Goal: Information Seeking & Learning: Find specific fact

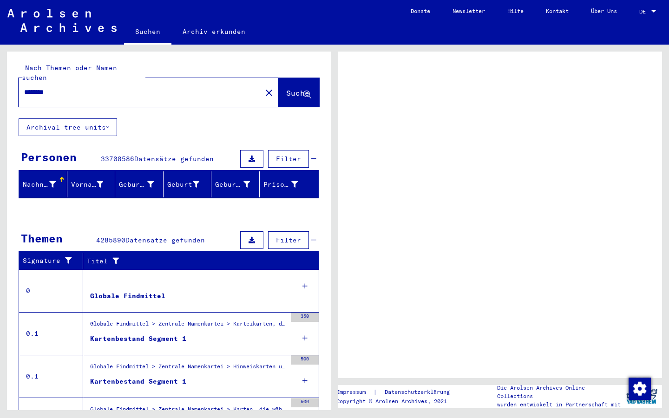
click at [652, 9] on div at bounding box center [654, 11] width 8 height 7
click at [655, 12] on div at bounding box center [654, 11] width 5 height 2
click at [645, 11] on span "DE" at bounding box center [645, 11] width 10 height 7
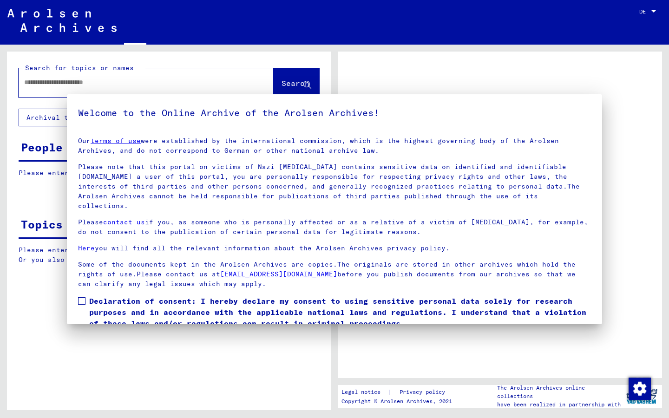
type input "********"
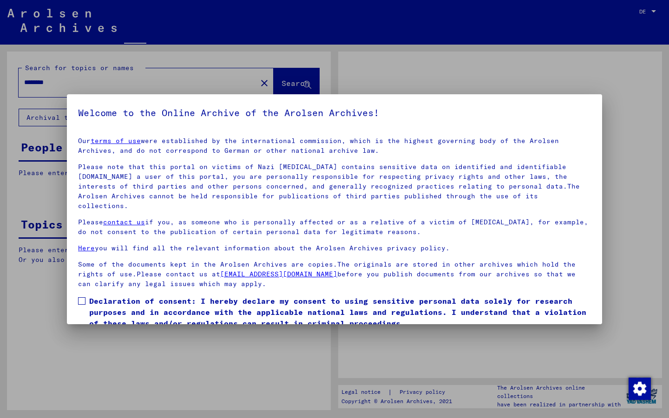
click at [655, 11] on div at bounding box center [334, 209] width 669 height 418
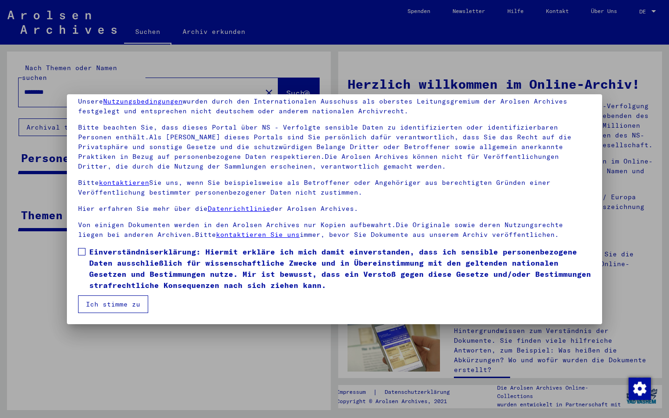
scroll to position [40, 0]
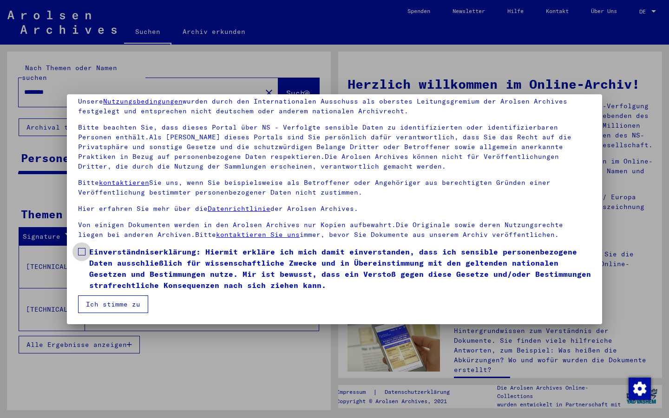
click at [83, 251] on span at bounding box center [81, 251] width 7 height 7
click at [105, 303] on button "Ich stimme zu" at bounding box center [113, 305] width 70 height 18
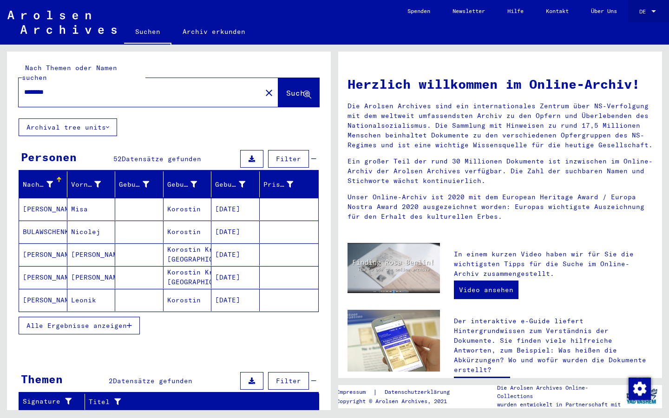
click at [654, 11] on div at bounding box center [654, 11] width 5 height 2
click at [636, 17] on span "English" at bounding box center [630, 16] width 23 height 7
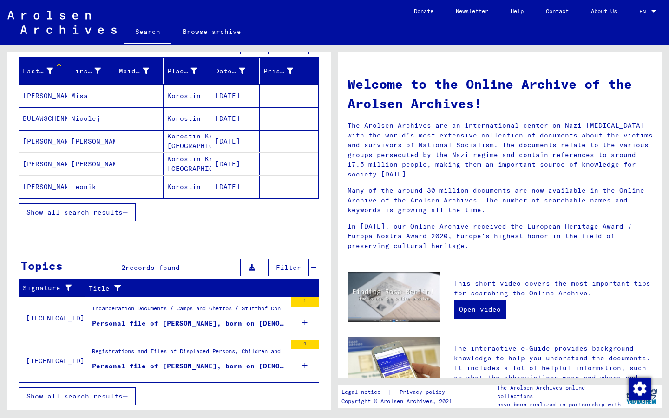
scroll to position [104, 0]
click at [81, 214] on span "Show all search results" at bounding box center [74, 212] width 96 height 8
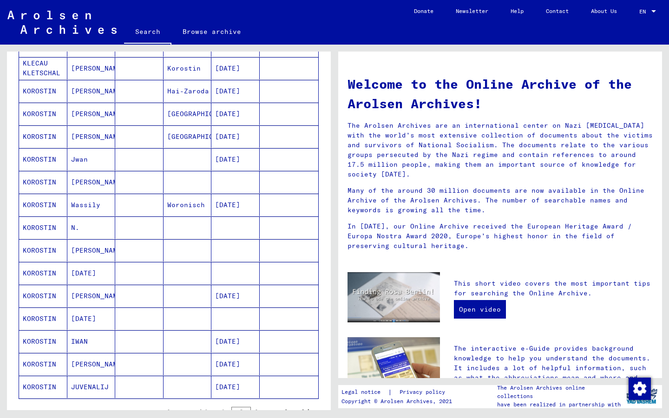
scroll to position [360, 0]
click at [38, 203] on mat-cell "KOROSTIN" at bounding box center [43, 204] width 48 height 22
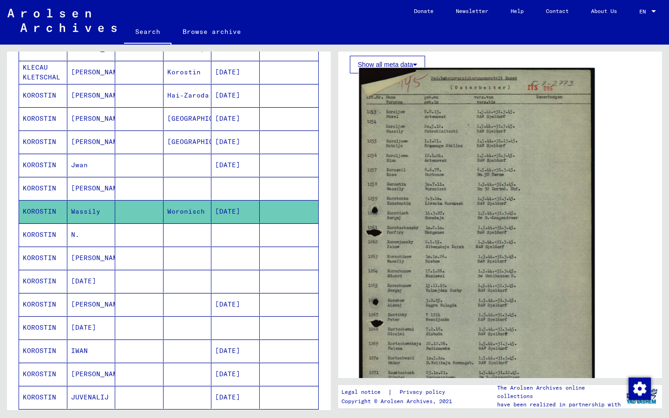
scroll to position [165, 0]
click at [402, 217] on img at bounding box center [477, 256] width 236 height 380
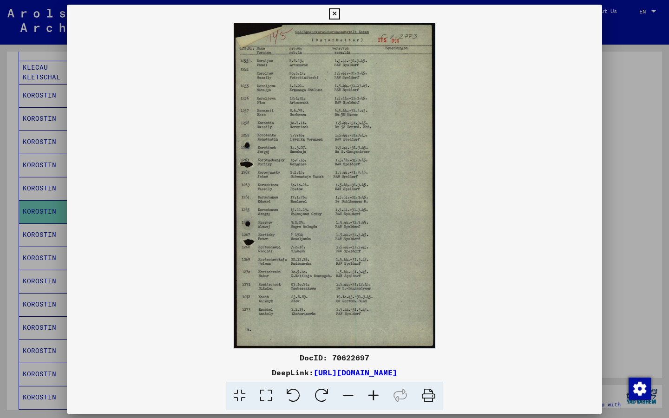
click at [402, 217] on img at bounding box center [334, 185] width 535 height 325
click at [376, 397] on icon at bounding box center [373, 396] width 25 height 28
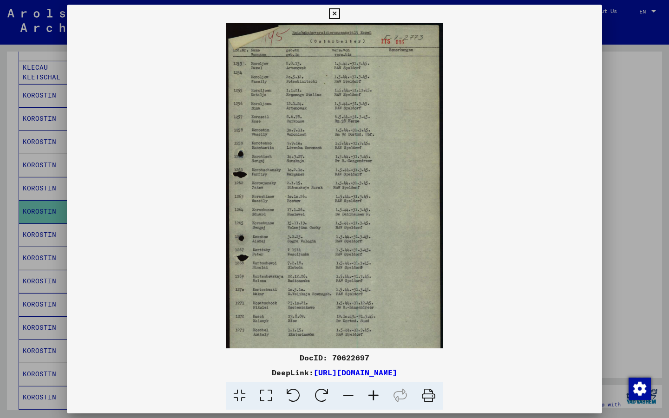
click at [376, 397] on icon at bounding box center [373, 396] width 25 height 28
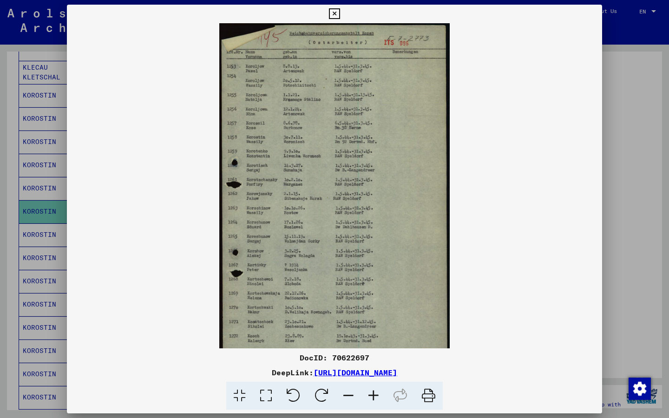
click at [376, 397] on icon at bounding box center [373, 396] width 25 height 28
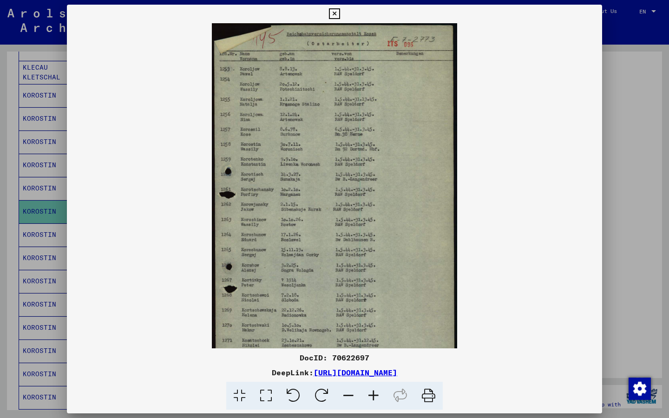
click at [376, 397] on icon at bounding box center [373, 396] width 25 height 28
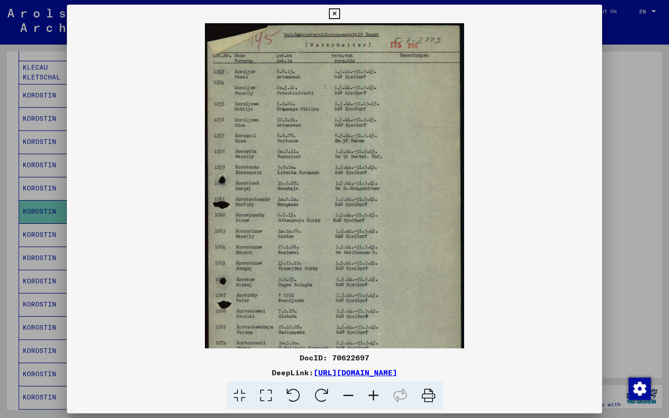
click at [376, 397] on icon at bounding box center [373, 396] width 25 height 28
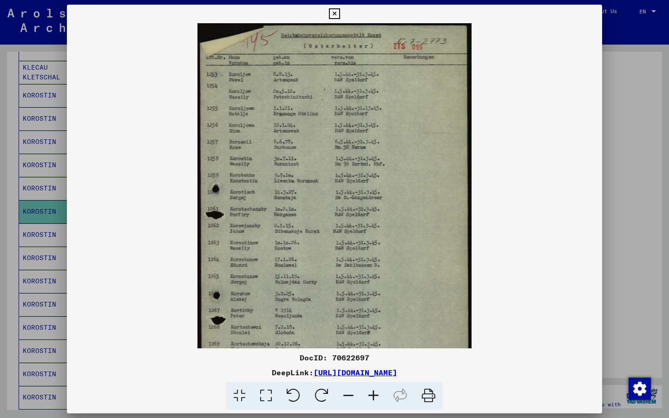
click at [376, 397] on icon at bounding box center [373, 396] width 25 height 28
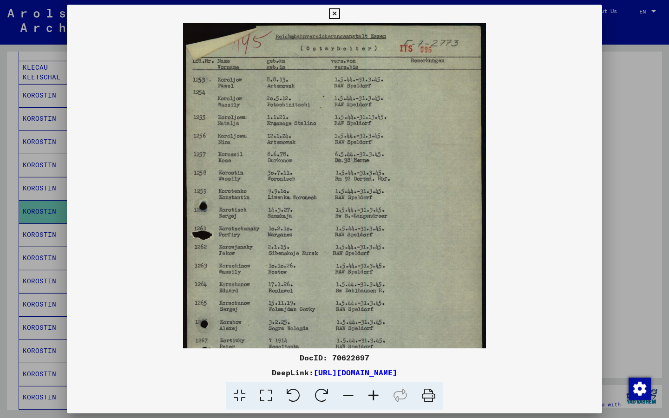
click at [376, 397] on icon at bounding box center [373, 396] width 25 height 28
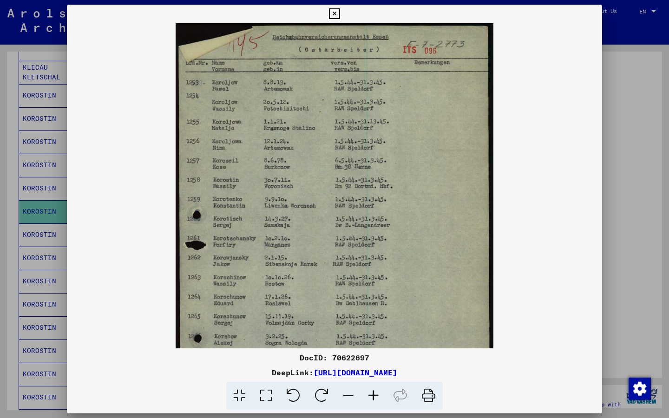
click at [376, 397] on icon at bounding box center [373, 396] width 25 height 28
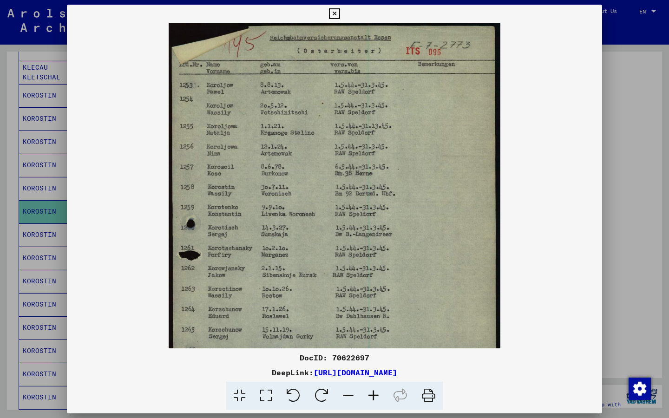
click at [376, 397] on icon at bounding box center [373, 396] width 25 height 28
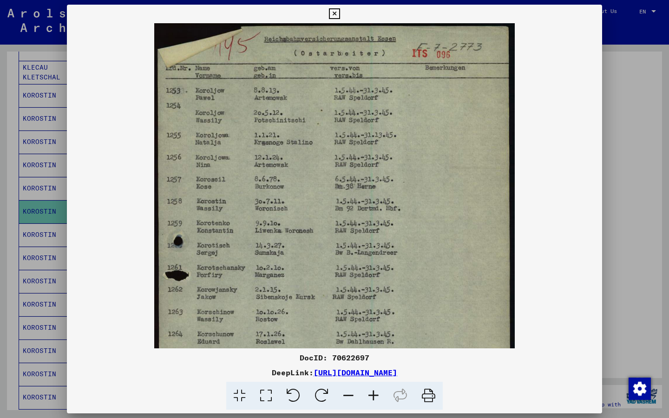
click at [376, 397] on icon at bounding box center [373, 396] width 25 height 28
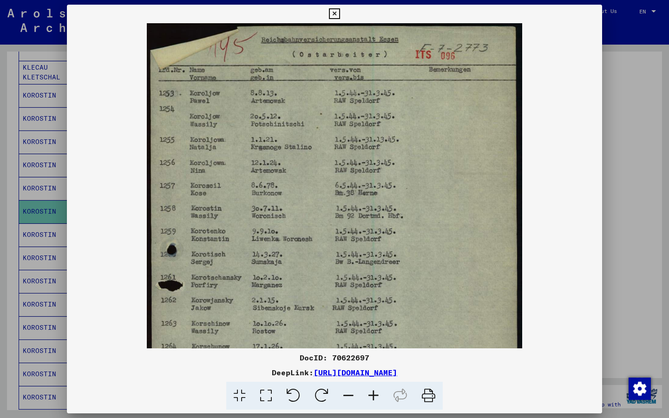
click at [376, 397] on icon at bounding box center [373, 396] width 25 height 28
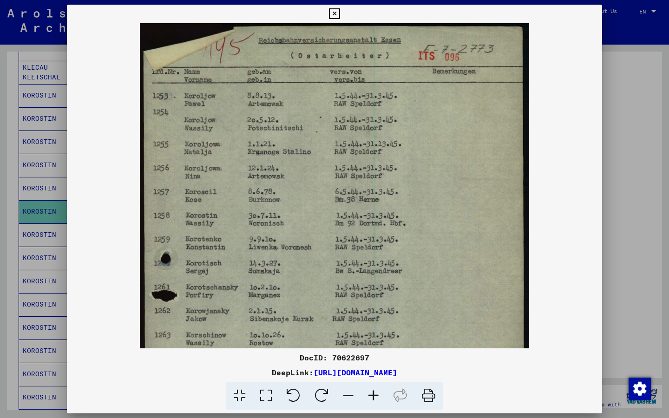
click at [376, 397] on icon at bounding box center [373, 396] width 25 height 28
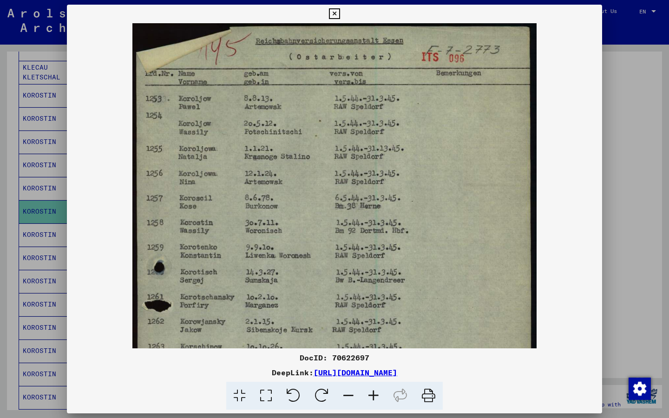
click at [376, 397] on icon at bounding box center [373, 396] width 25 height 28
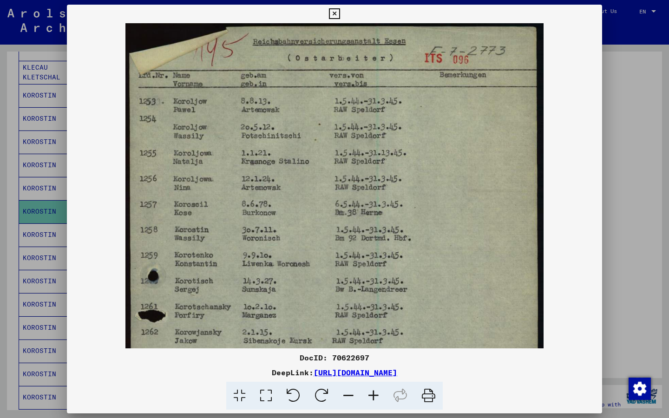
click at [376, 397] on icon at bounding box center [373, 396] width 25 height 28
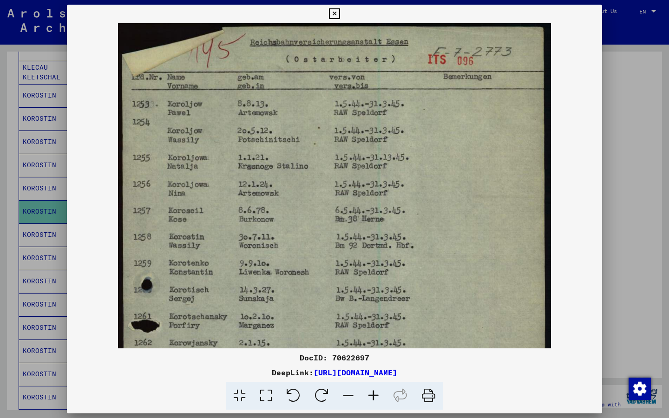
click at [376, 397] on icon at bounding box center [373, 396] width 25 height 28
drag, startPoint x: 349, startPoint y: 271, endPoint x: 336, endPoint y: 243, distance: 31.0
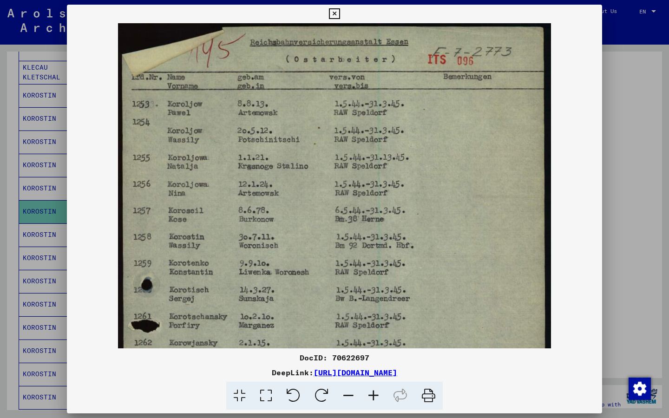
click at [336, 243] on img at bounding box center [334, 371] width 433 height 697
click at [350, 397] on icon at bounding box center [348, 396] width 25 height 28
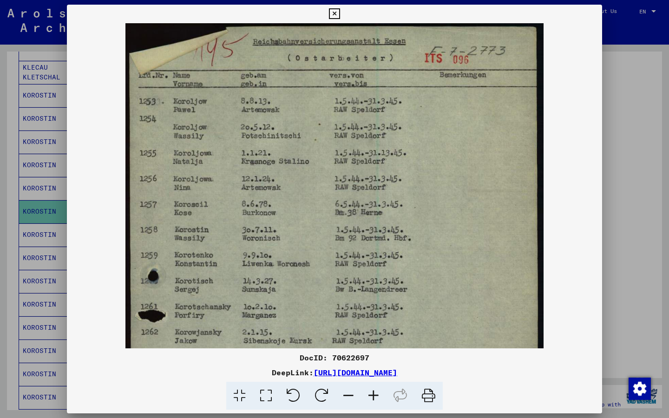
click at [350, 397] on icon at bounding box center [348, 396] width 25 height 28
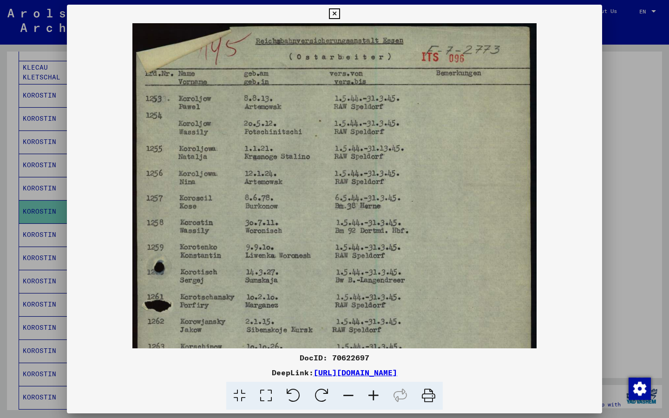
click at [350, 397] on icon at bounding box center [348, 396] width 25 height 28
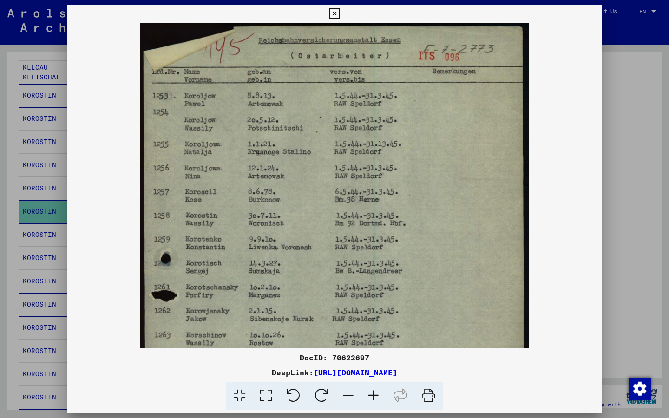
click at [350, 397] on icon at bounding box center [348, 396] width 25 height 28
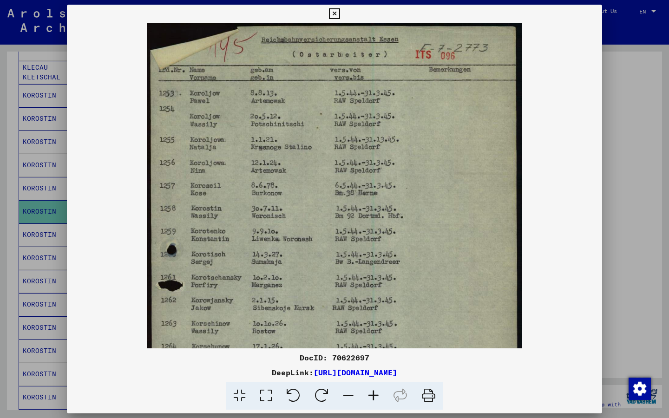
click at [350, 397] on icon at bounding box center [348, 396] width 25 height 28
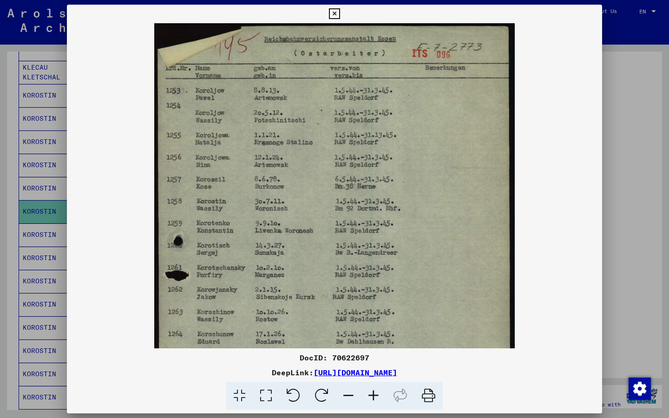
click at [350, 397] on icon at bounding box center [348, 396] width 25 height 28
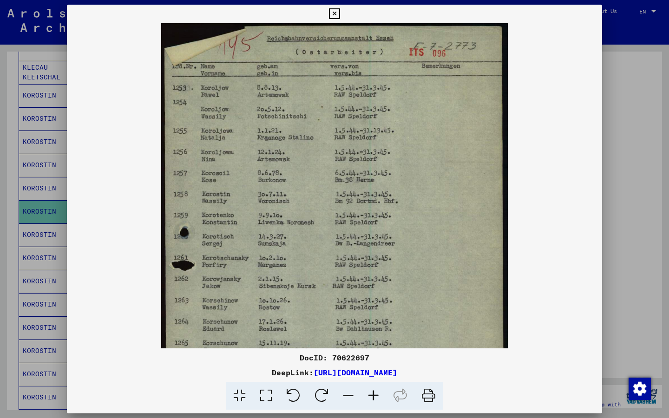
click at [350, 397] on icon at bounding box center [348, 396] width 25 height 28
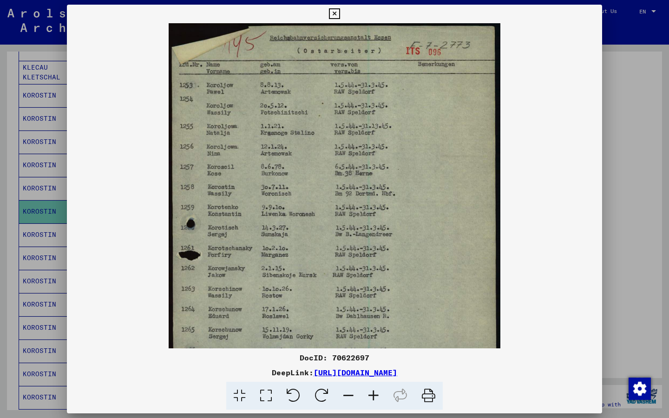
click at [350, 397] on icon at bounding box center [348, 396] width 25 height 28
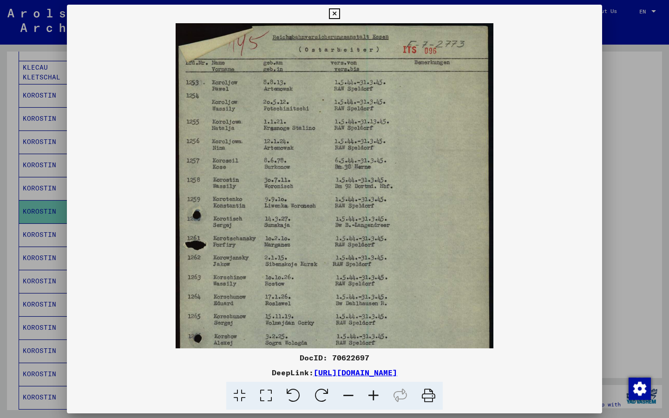
click at [350, 397] on icon at bounding box center [348, 396] width 25 height 28
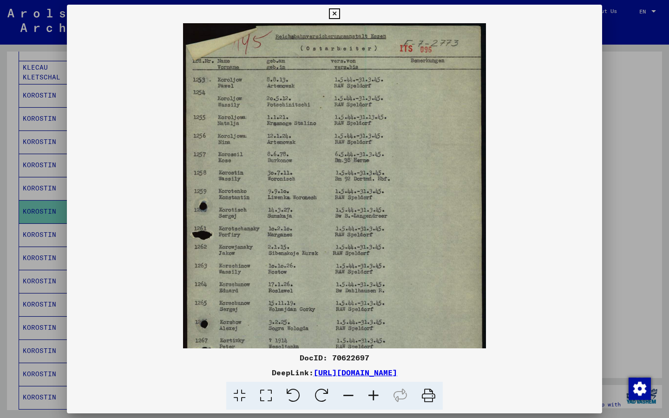
click at [350, 397] on icon at bounding box center [348, 396] width 25 height 28
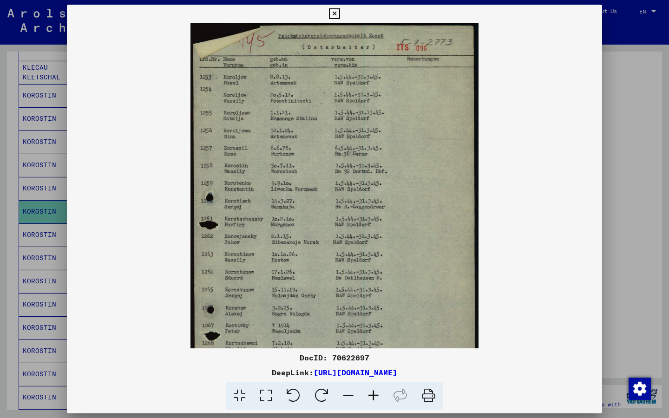
click at [350, 397] on icon at bounding box center [348, 396] width 25 height 28
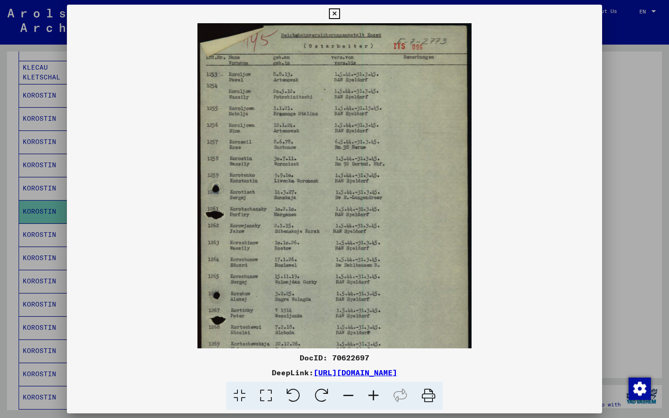
click at [350, 394] on icon at bounding box center [348, 396] width 25 height 28
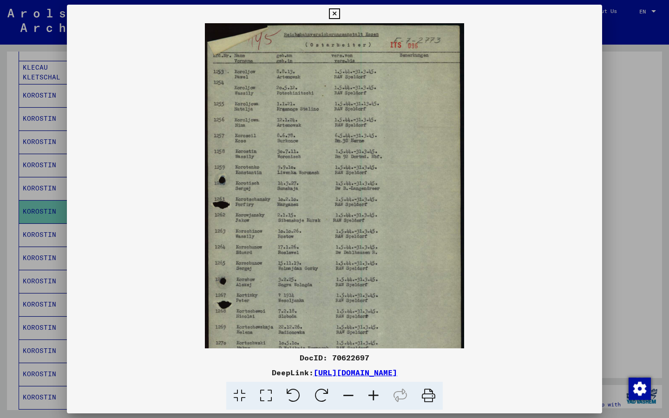
click at [350, 394] on icon at bounding box center [348, 396] width 25 height 28
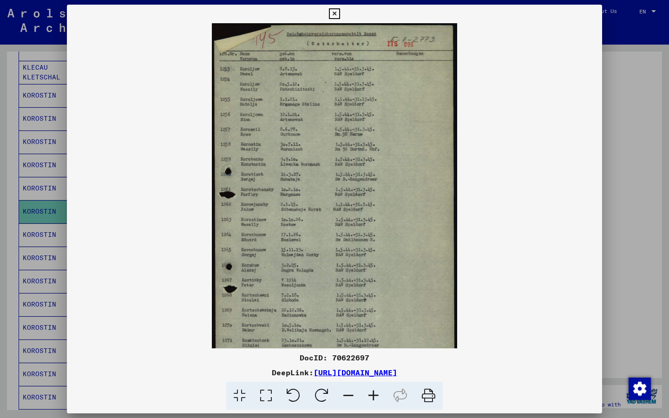
click at [350, 394] on icon at bounding box center [348, 396] width 25 height 28
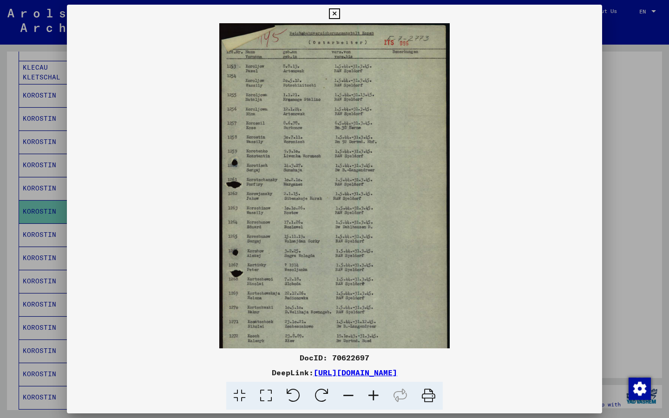
click at [350, 394] on icon at bounding box center [348, 396] width 25 height 28
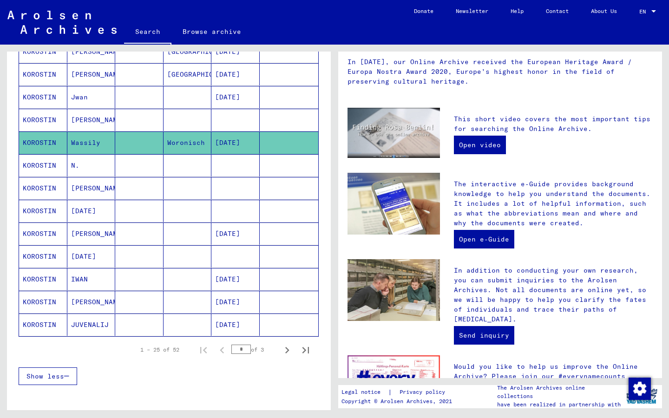
scroll to position [423, 0]
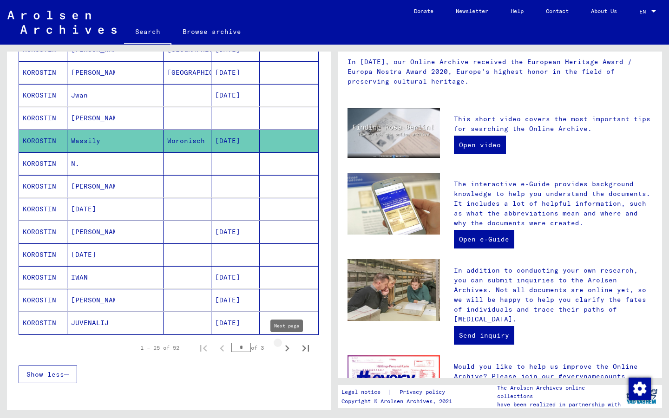
click at [287, 347] on icon "Next page" at bounding box center [287, 348] width 4 height 7
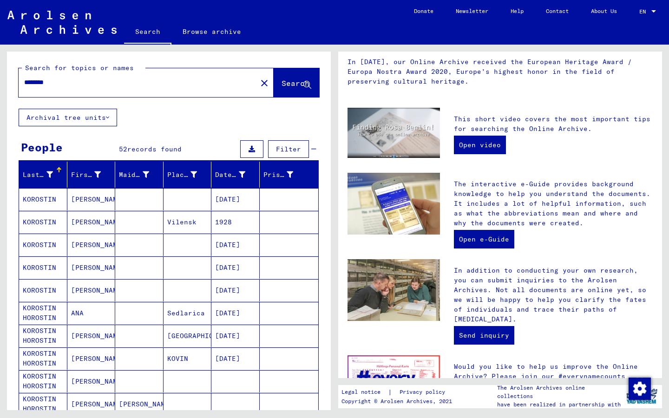
scroll to position [0, 0]
click at [69, 82] on input "********" at bounding box center [135, 83] width 222 height 10
click at [282, 83] on span "Search" at bounding box center [296, 83] width 28 height 9
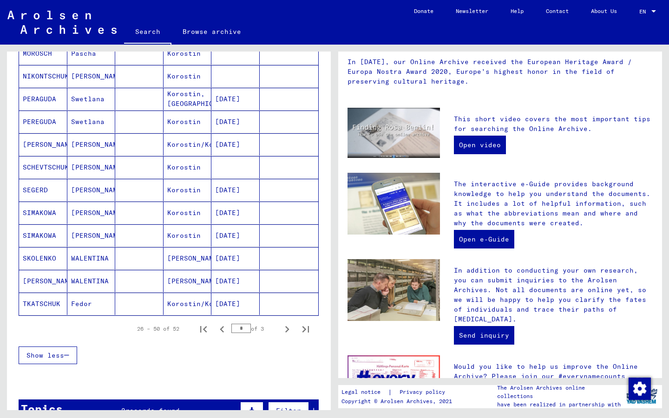
scroll to position [462, 0]
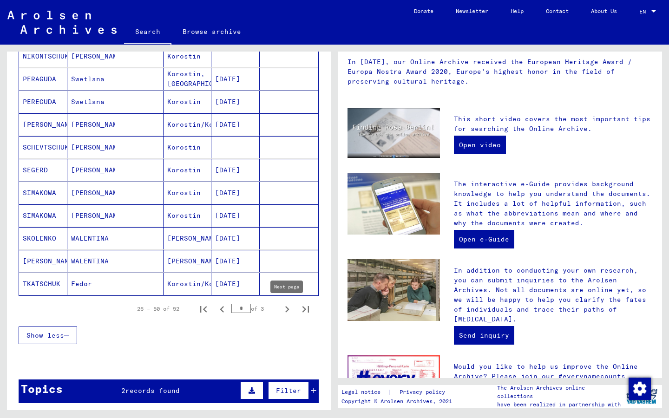
click at [288, 311] on icon "Next page" at bounding box center [287, 309] width 4 height 7
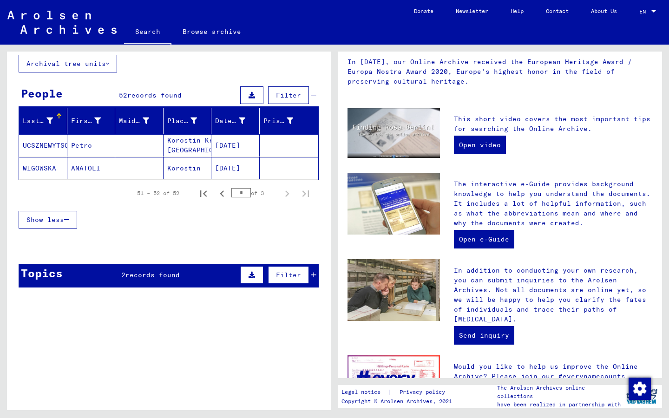
scroll to position [54, 0]
click at [222, 194] on icon "Previous page" at bounding box center [222, 194] width 4 height 7
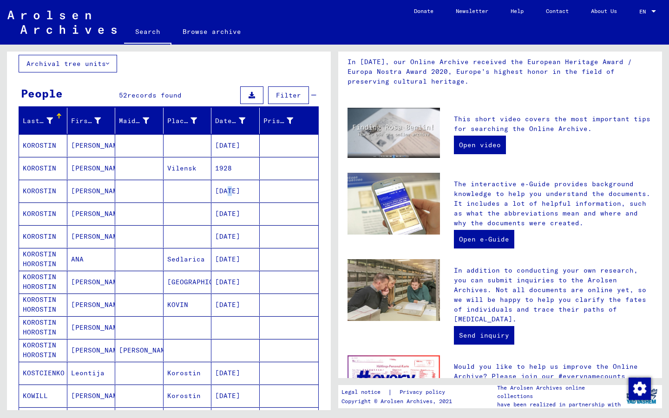
click at [222, 194] on mat-cell "[DATE]" at bounding box center [235, 191] width 48 height 22
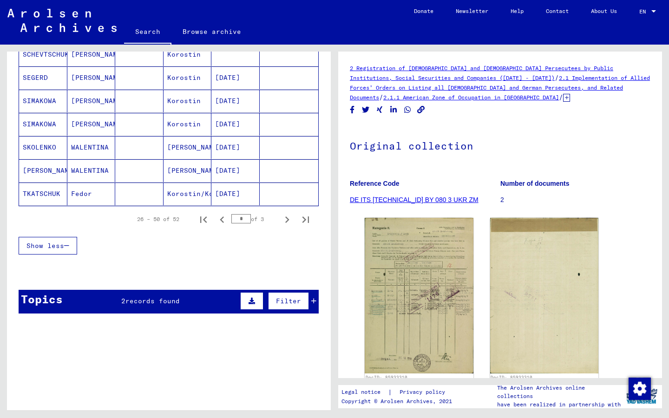
scroll to position [561, 0]
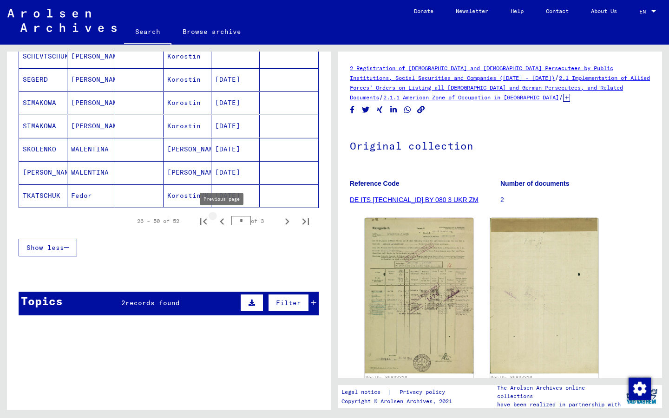
click at [221, 221] on icon "Previous page" at bounding box center [222, 221] width 4 height 7
type input "*"
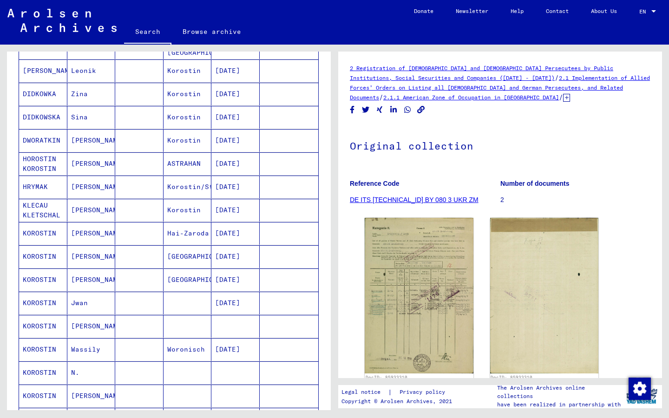
scroll to position [223, 0]
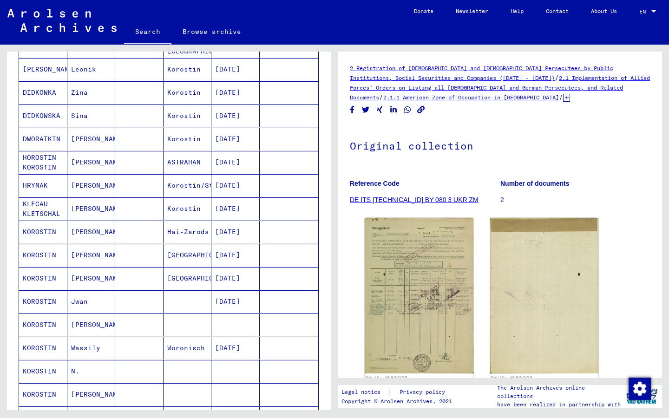
click at [40, 159] on mat-cell "HOROSTIN KOROSTIN" at bounding box center [43, 162] width 48 height 23
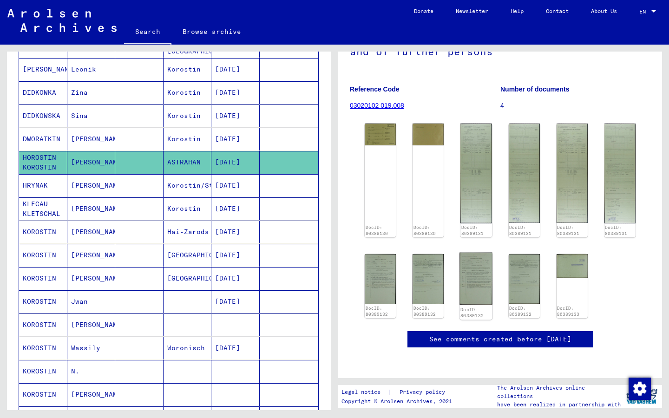
scroll to position [184, 0]
click at [476, 253] on img at bounding box center [476, 279] width 33 height 53
